Goal: Task Accomplishment & Management: Manage account settings

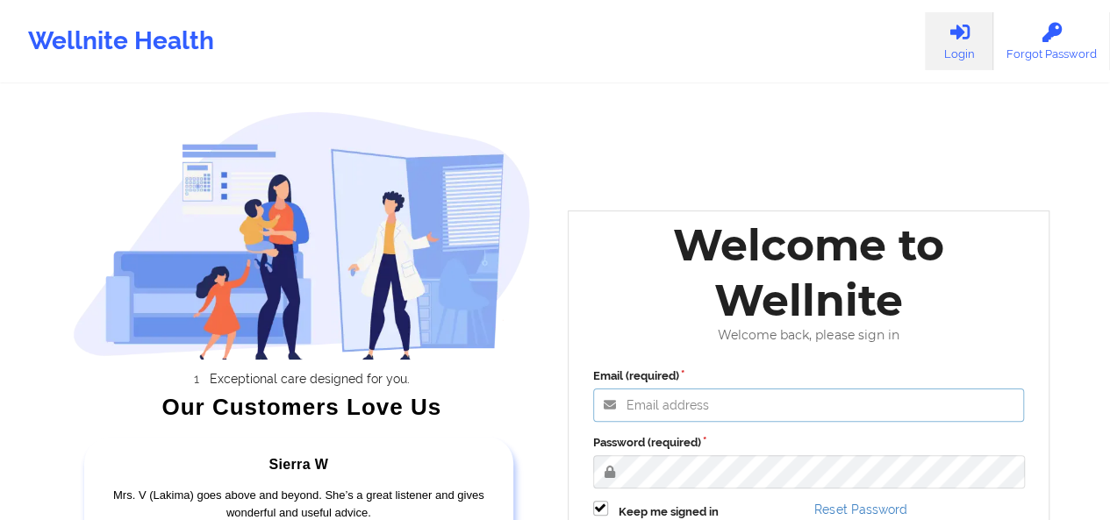
click at [730, 401] on input "Email (required)" at bounding box center [809, 405] width 432 height 33
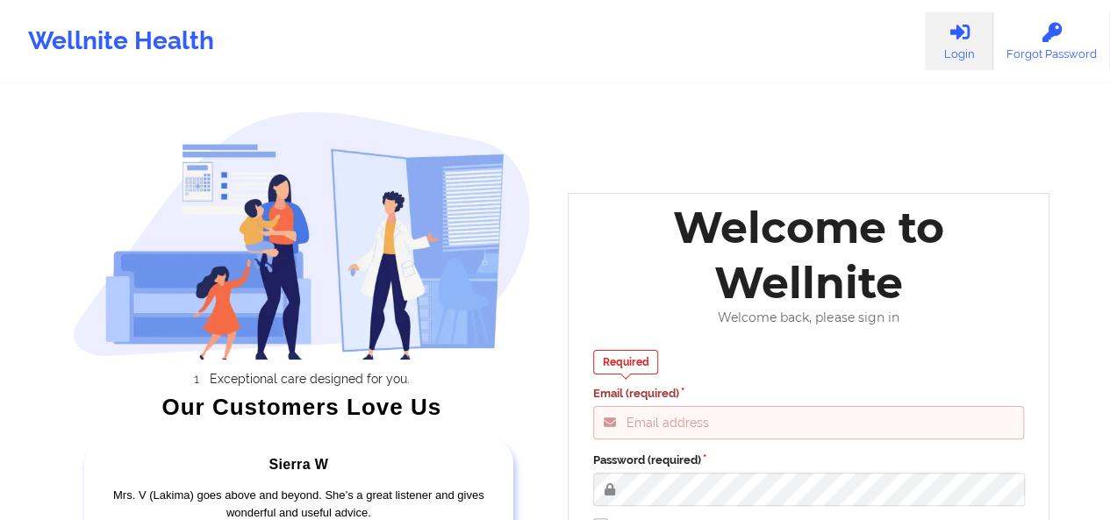
type input "[PERSON_NAME][EMAIL_ADDRESS][DOMAIN_NAME]"
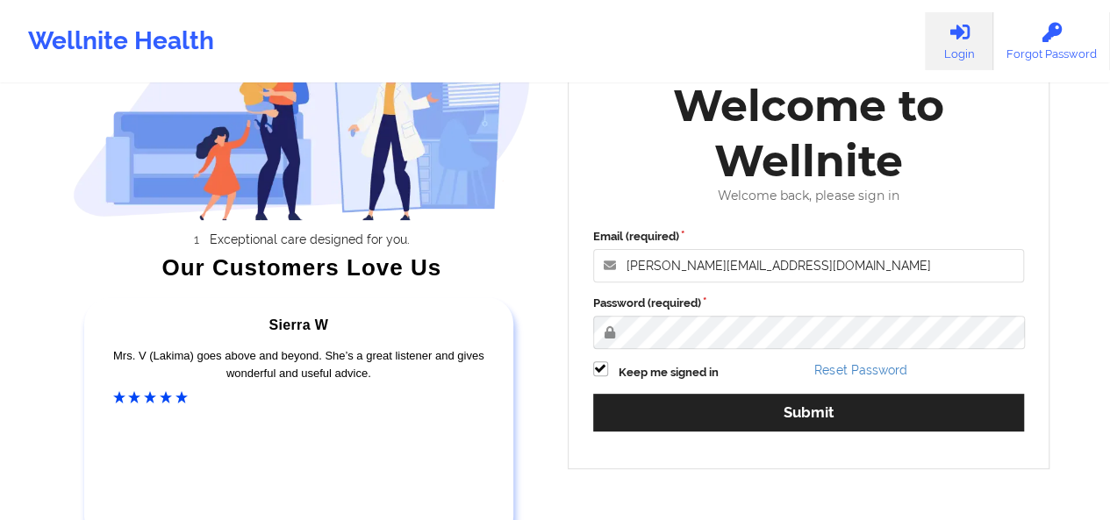
scroll to position [142, 0]
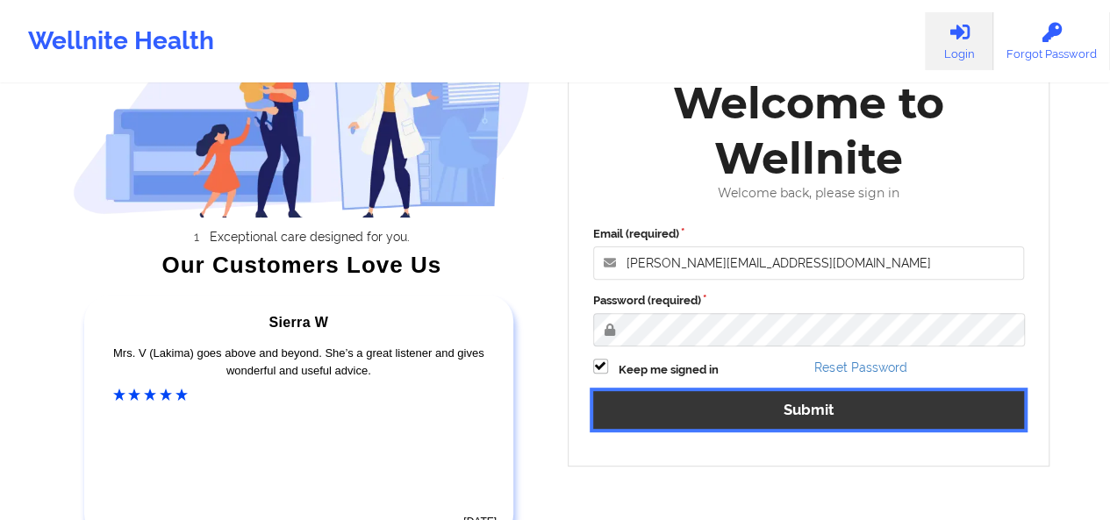
click at [832, 405] on button "Submit" at bounding box center [809, 410] width 432 height 38
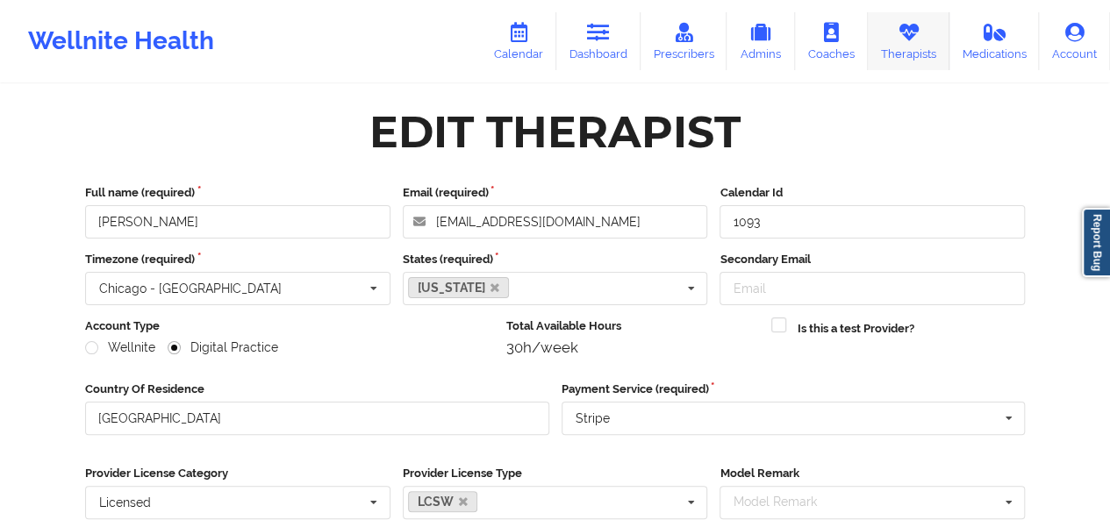
click at [932, 50] on link "Therapists" at bounding box center [909, 41] width 82 height 58
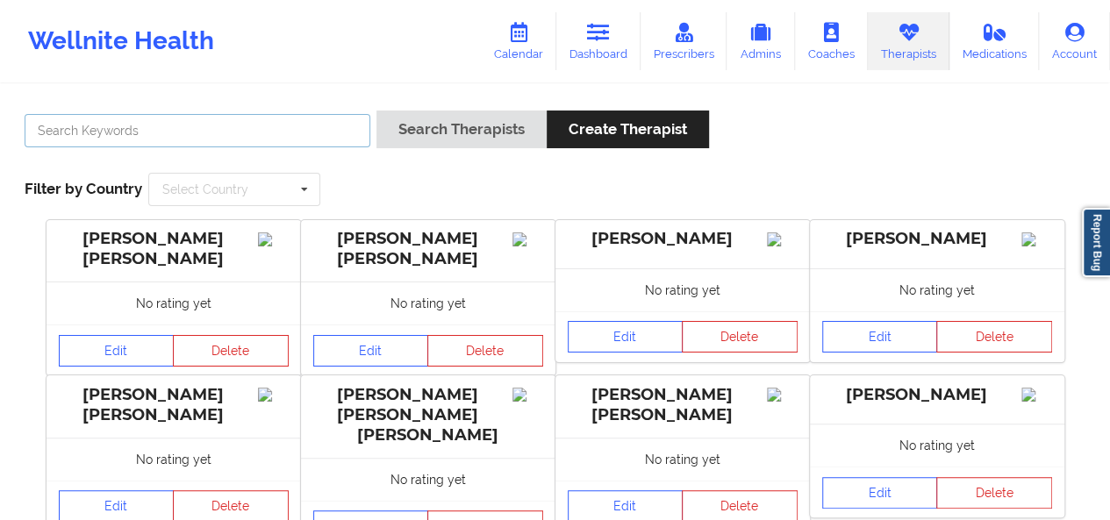
click at [196, 134] on input "text" at bounding box center [198, 130] width 346 height 33
click at [376, 111] on button "Search Therapists" at bounding box center [461, 130] width 170 height 38
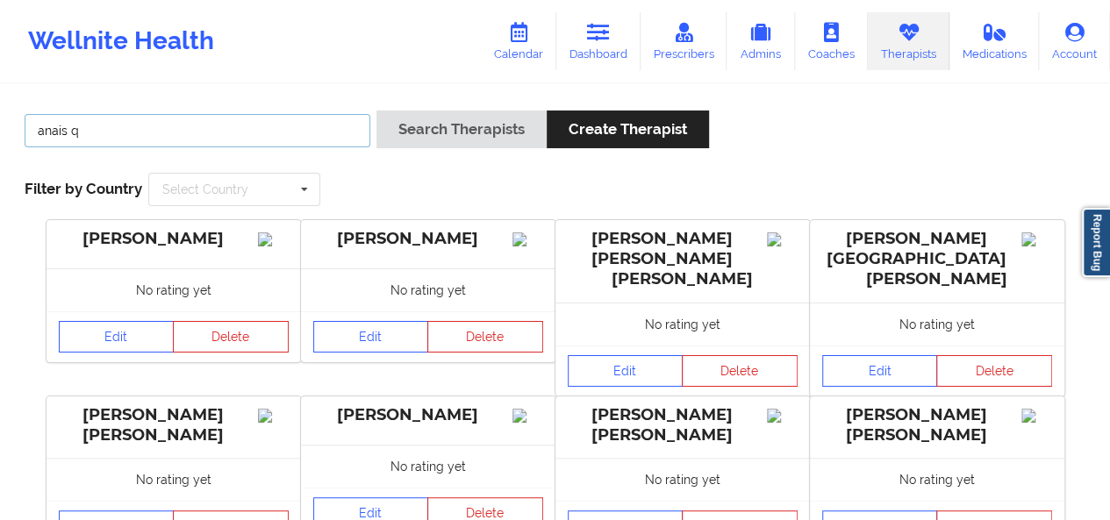
type input "anais q"
click at [376, 111] on button "Search Therapists" at bounding box center [461, 130] width 170 height 38
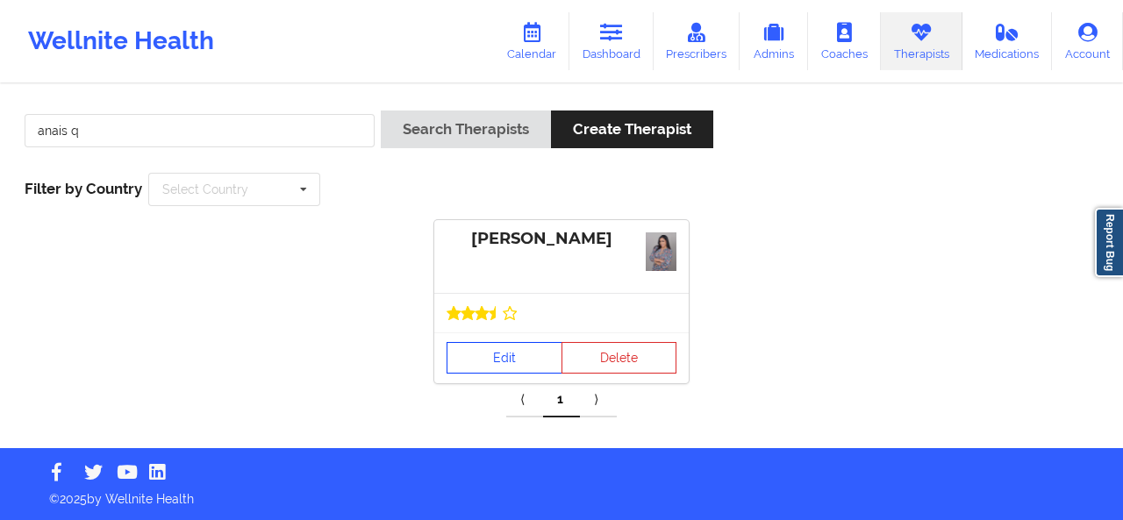
click at [491, 365] on link "Edit" at bounding box center [505, 358] width 116 height 32
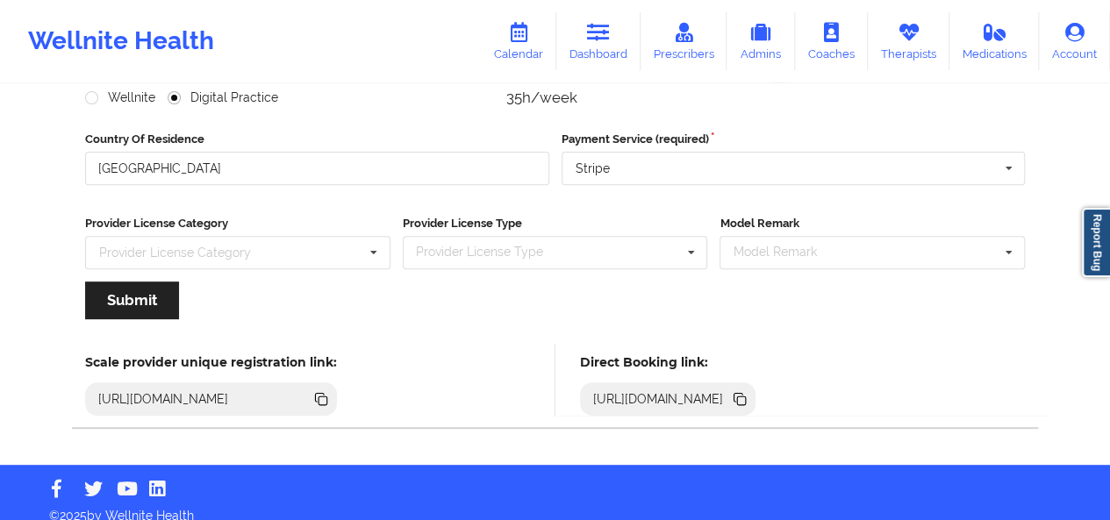
scroll to position [265, 0]
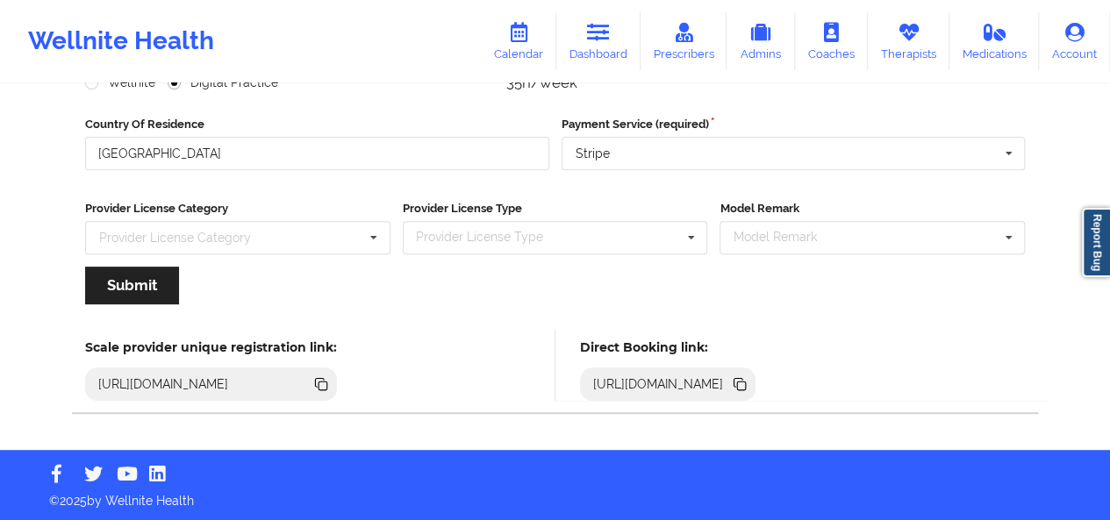
click at [746, 383] on icon at bounding box center [741, 386] width 9 height 9
click at [743, 378] on icon at bounding box center [739, 382] width 9 height 9
click at [892, 53] on link "Therapists" at bounding box center [909, 41] width 82 height 58
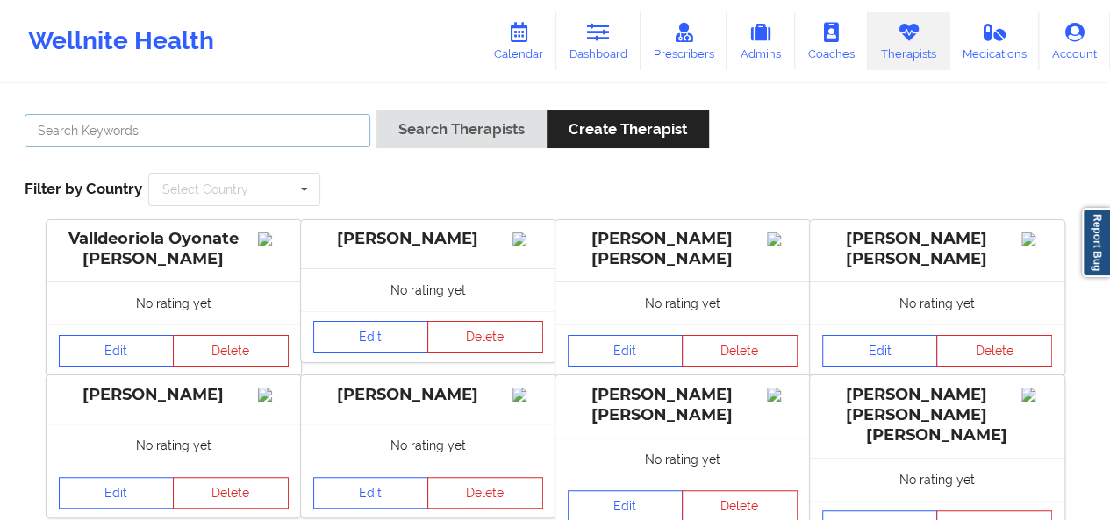
click at [202, 141] on input "text" at bounding box center [198, 130] width 346 height 33
type input "[PERSON_NAME]"
click at [376, 111] on button "Search Therapists" at bounding box center [461, 130] width 170 height 38
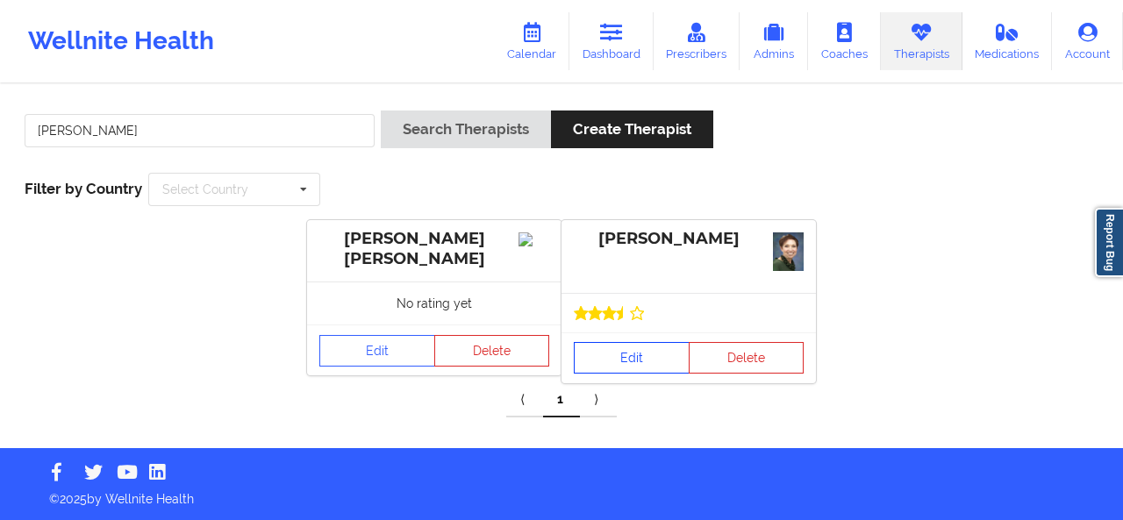
click at [649, 357] on link "Edit" at bounding box center [632, 358] width 116 height 32
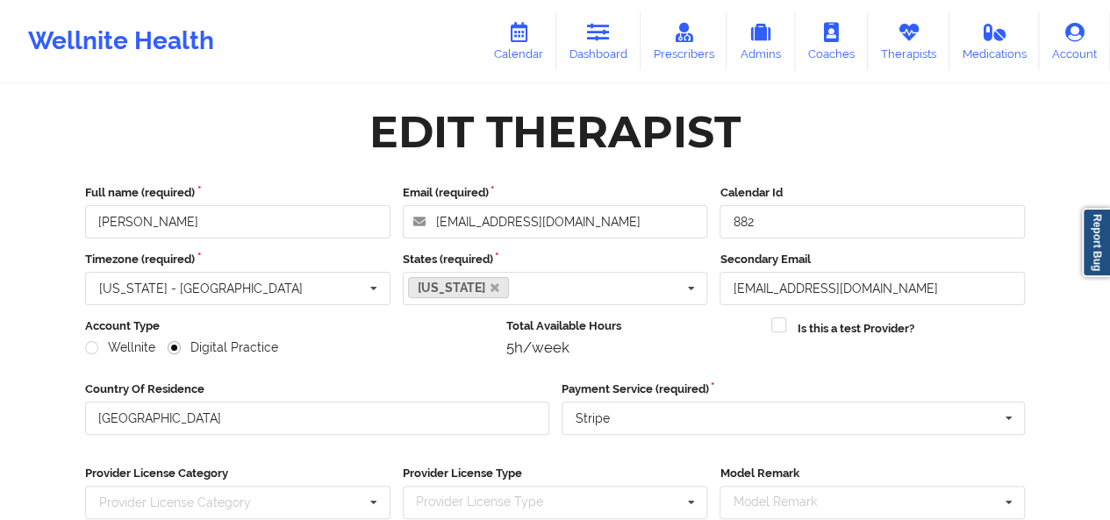
scroll to position [265, 0]
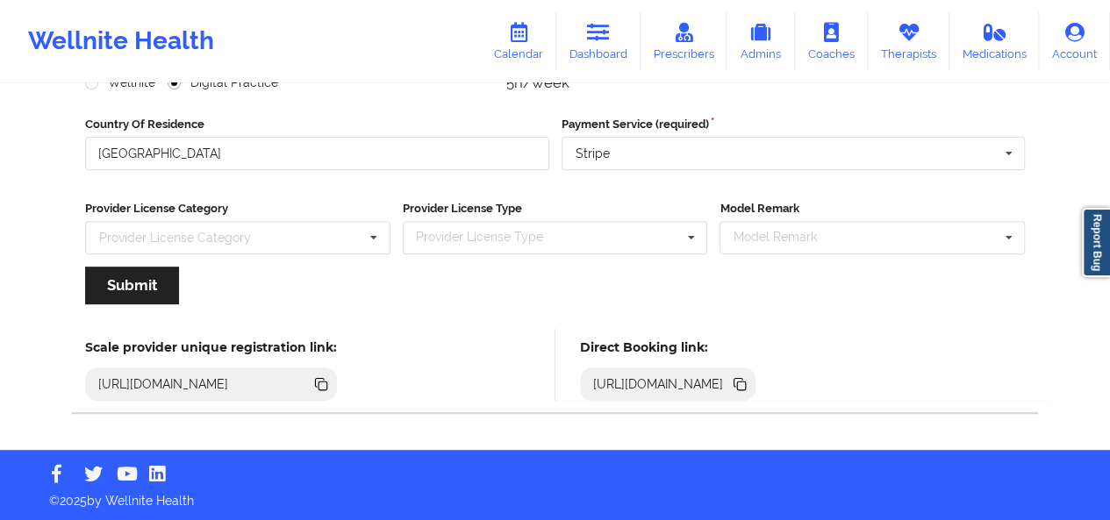
click at [746, 383] on icon at bounding box center [741, 386] width 9 height 9
click at [604, 51] on link "Dashboard" at bounding box center [598, 41] width 84 height 58
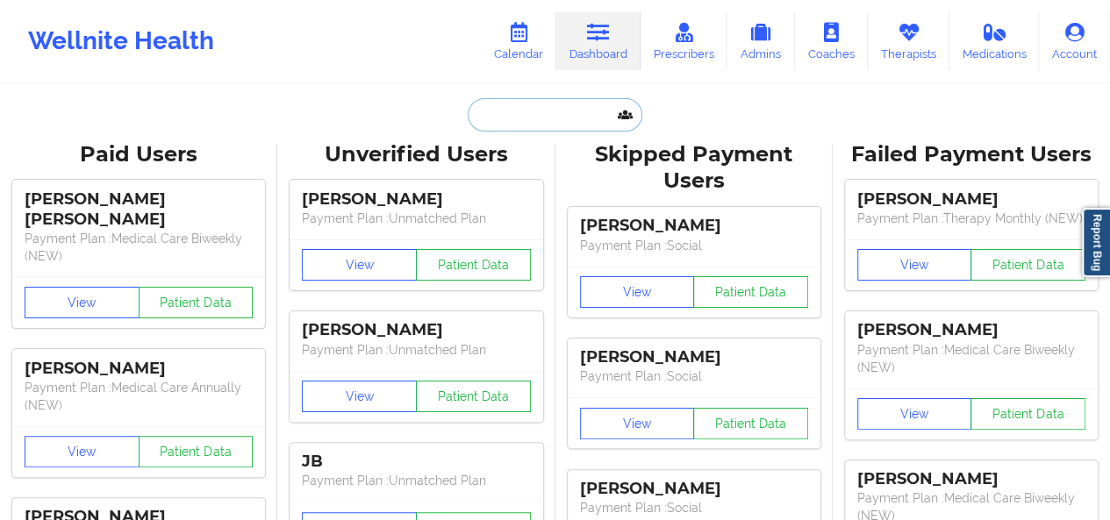
click at [497, 108] on input "text" at bounding box center [555, 114] width 174 height 33
paste input "[EMAIL_ADDRESS][DOMAIN_NAME]"
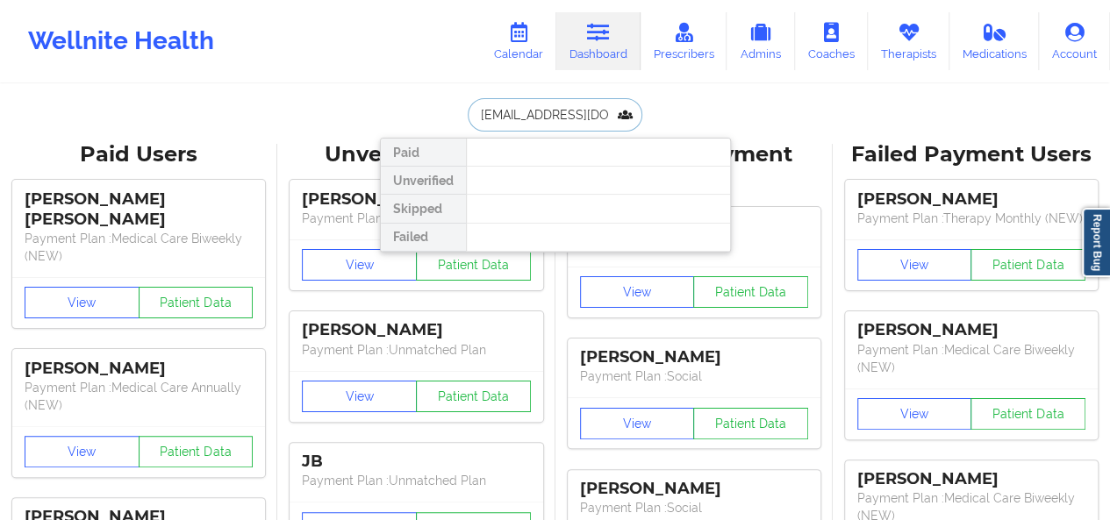
type input "[EMAIL_ADDRESS][DOMAIN_NAME]"
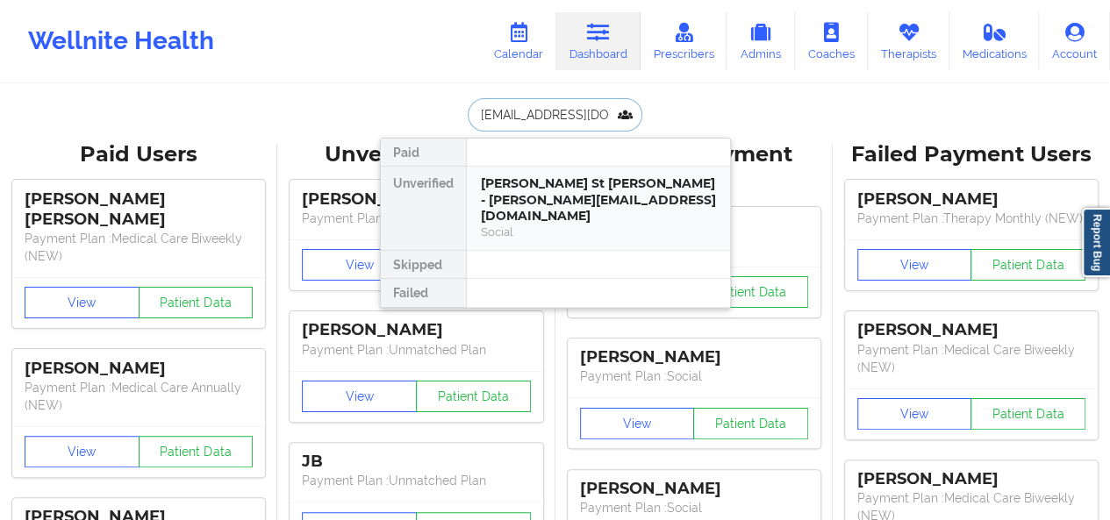
click at [516, 225] on div "Social" at bounding box center [598, 232] width 235 height 15
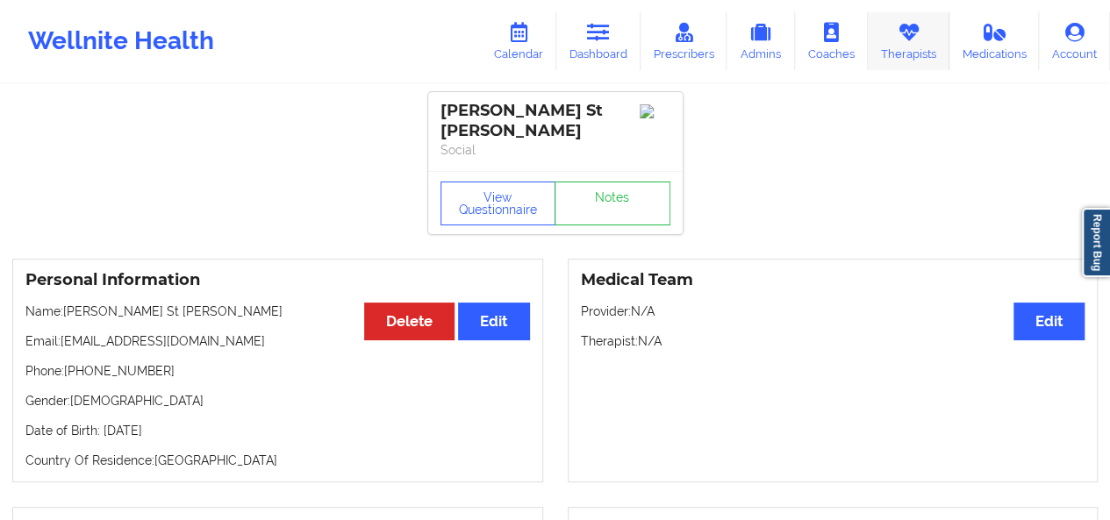
click at [889, 45] on link "Therapists" at bounding box center [909, 41] width 82 height 58
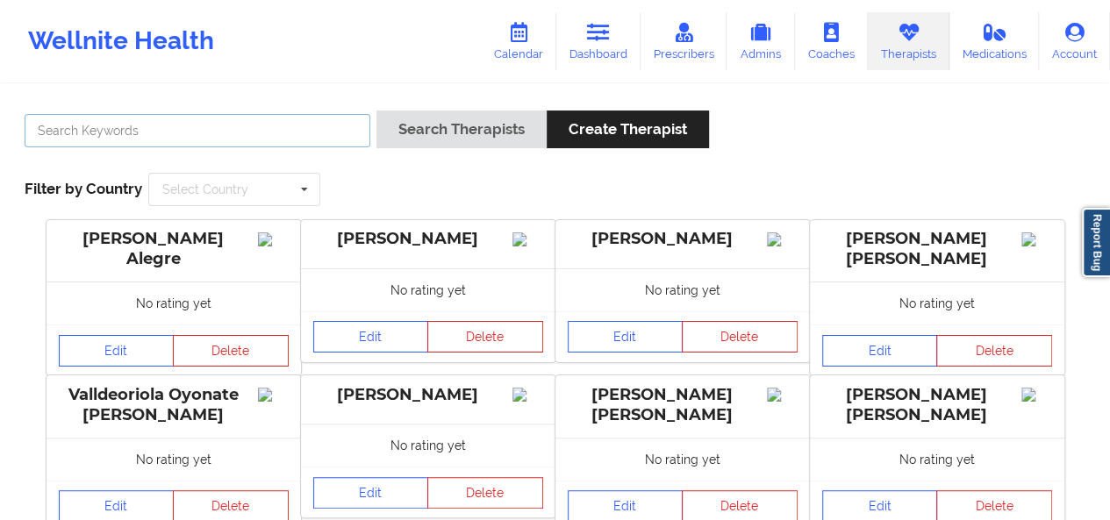
click at [312, 127] on input "text" at bounding box center [198, 130] width 346 height 33
type input "[PERSON_NAME] and"
click at [376, 111] on button "Search Therapists" at bounding box center [461, 130] width 170 height 38
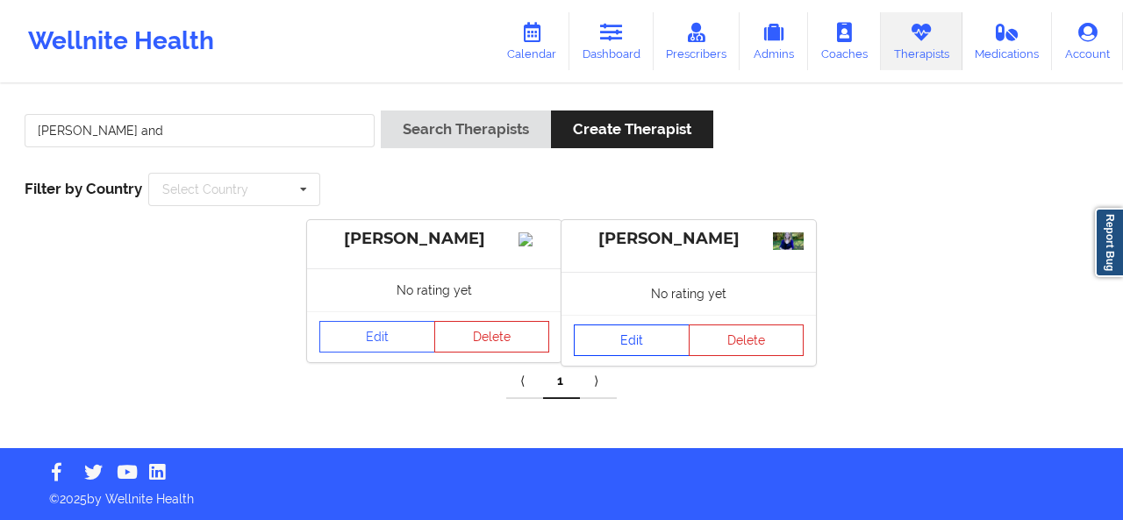
click at [614, 329] on link "Edit" at bounding box center [632, 341] width 116 height 32
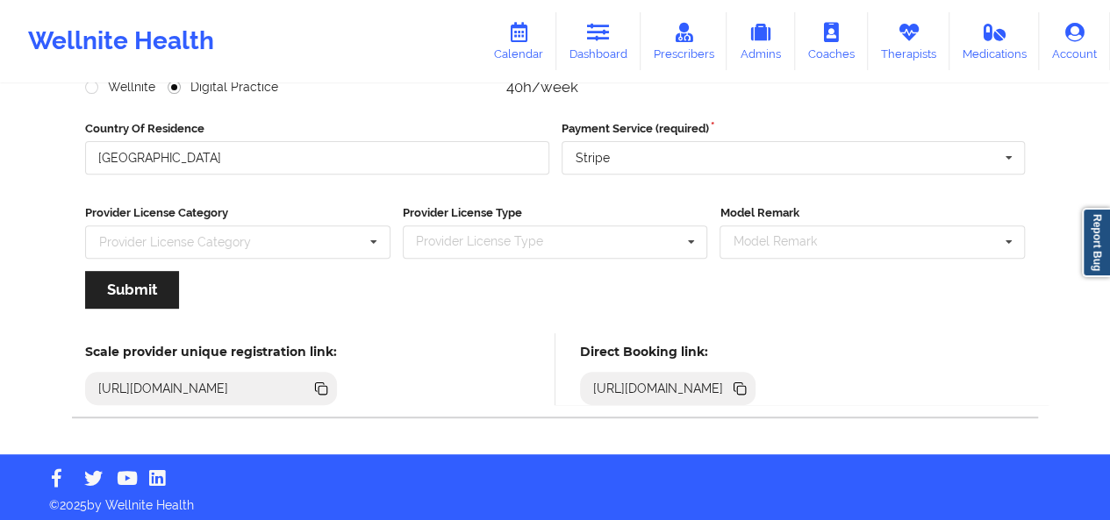
scroll to position [265, 0]
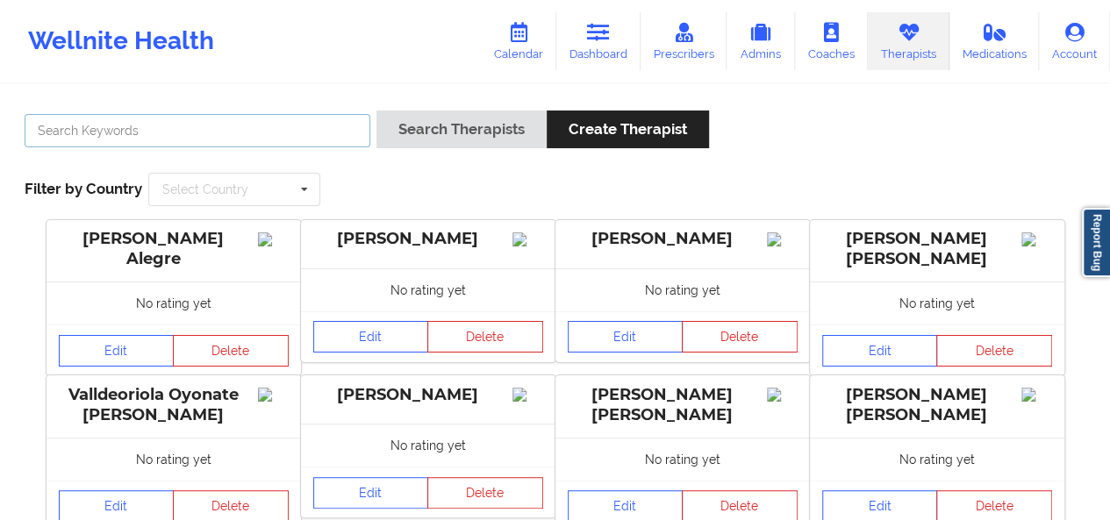
click at [226, 133] on input "text" at bounding box center [198, 130] width 346 height 33
type input "[PERSON_NAME]"
click at [376, 111] on button "Search Therapists" at bounding box center [461, 130] width 170 height 38
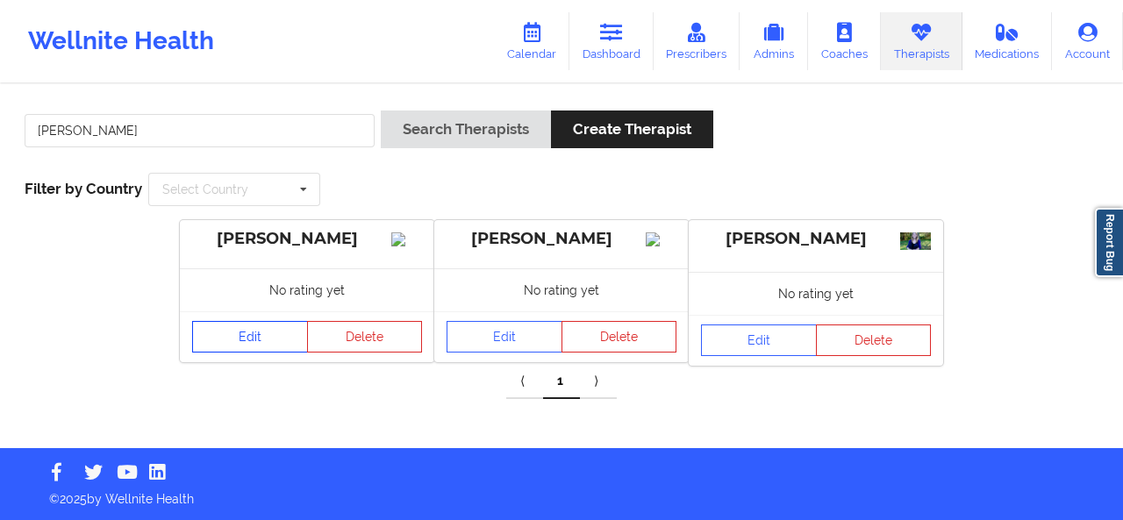
click at [277, 352] on link "Edit" at bounding box center [250, 337] width 116 height 32
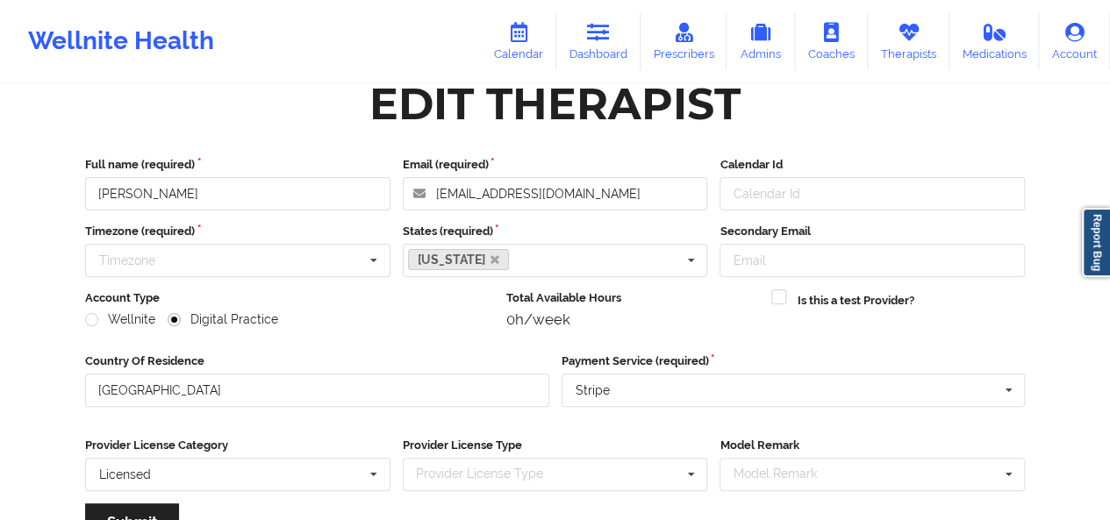
scroll to position [25, 0]
